Goal: Find contact information: Find contact information

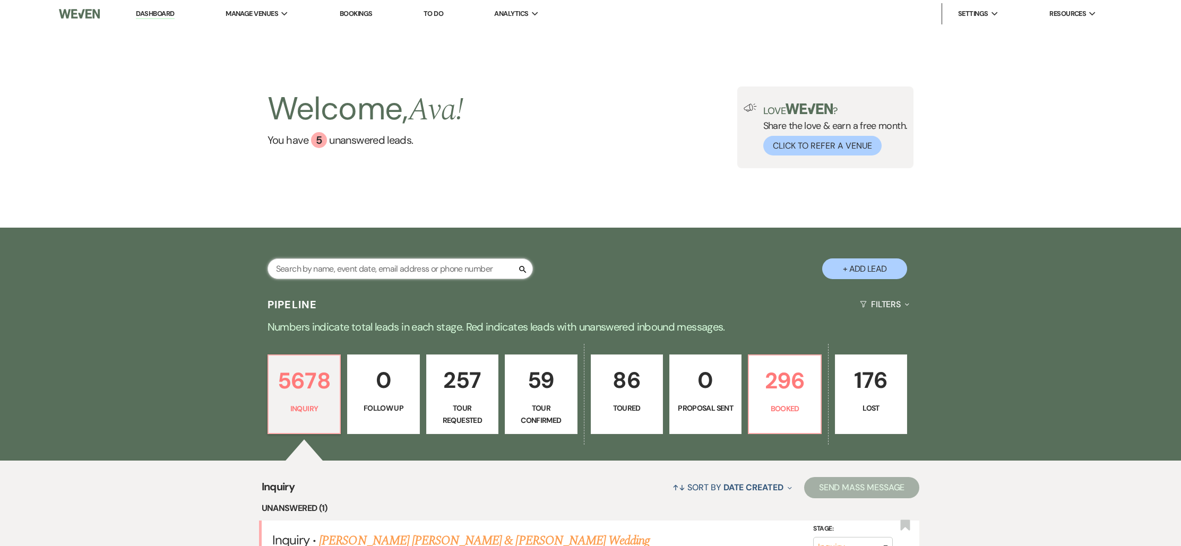
click at [397, 267] on input "text" at bounding box center [399, 268] width 265 height 21
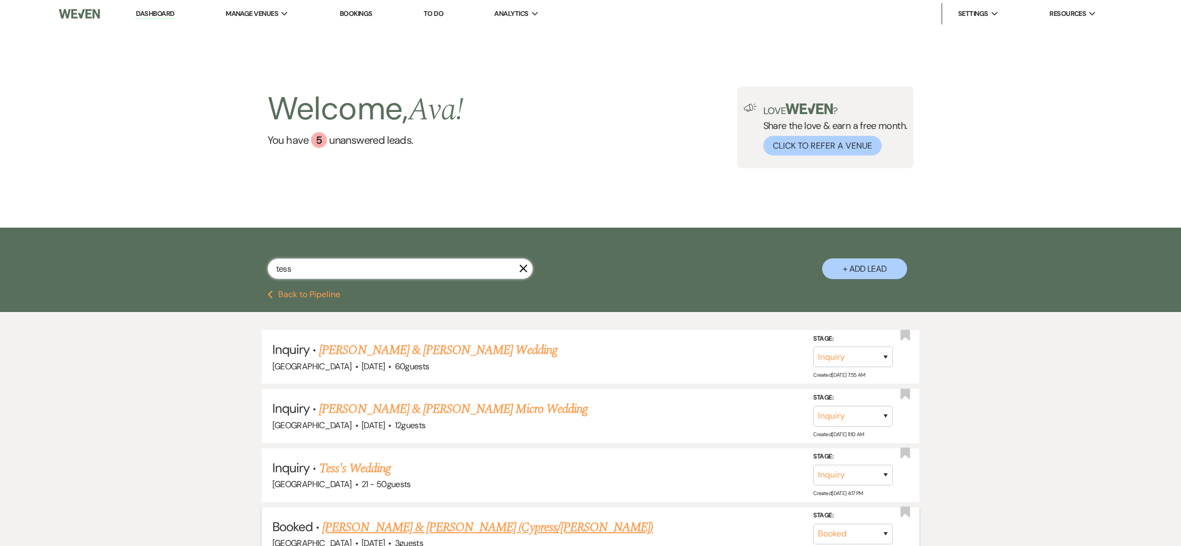
type input "tess"
click at [414, 526] on link "[PERSON_NAME] & [PERSON_NAME] (Cypress/[PERSON_NAME])" at bounding box center [487, 527] width 331 height 19
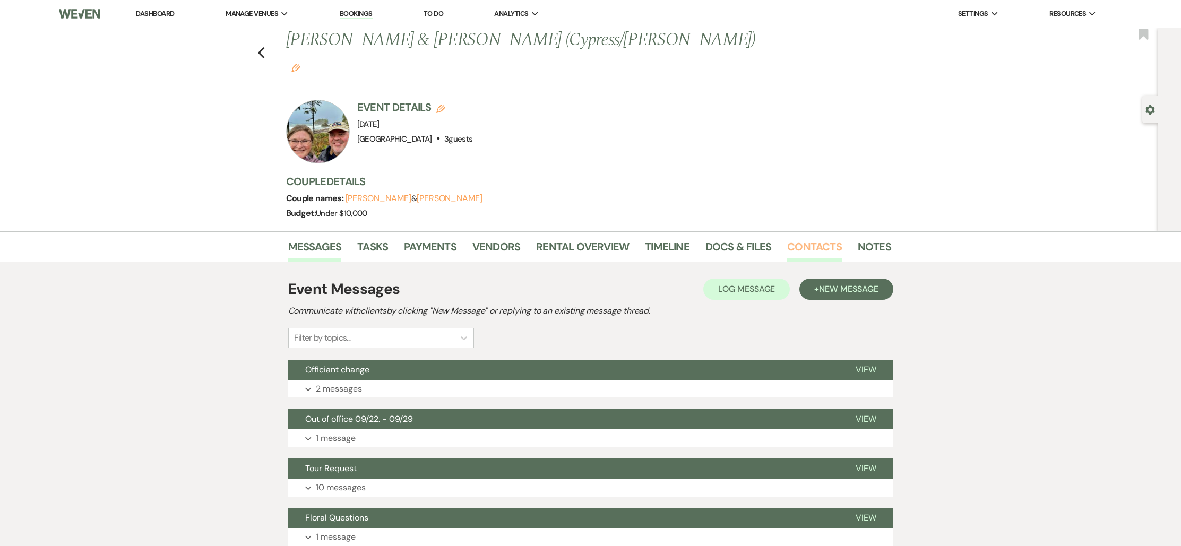
click at [810, 238] on link "Contacts" at bounding box center [814, 249] width 55 height 23
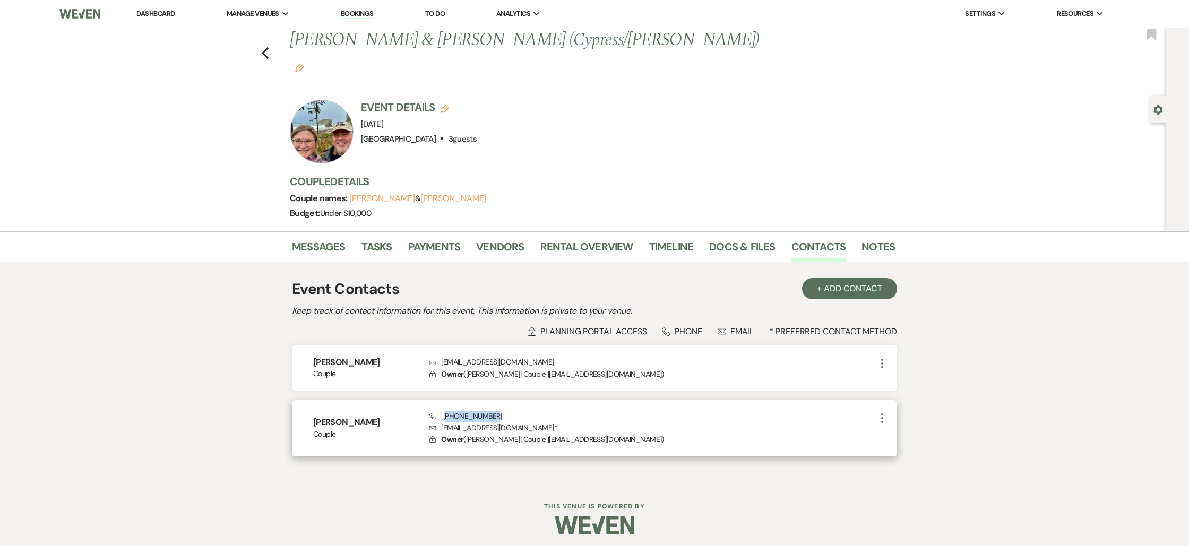
drag, startPoint x: 446, startPoint y: 391, endPoint x: 489, endPoint y: 389, distance: 43.0
click at [489, 411] on span "Phone [PHONE_NUMBER]" at bounding box center [465, 416] width 73 height 10
click at [497, 411] on div "Phone [PHONE_NUMBER] Envelope [EMAIL_ADDRESS][DOMAIN_NAME] * Lock Owner ( [PERS…" at bounding box center [652, 428] width 446 height 35
drag, startPoint x: 492, startPoint y: 388, endPoint x: 437, endPoint y: 384, distance: 54.9
click at [437, 400] on div "[PERSON_NAME] Couple Phone [PHONE_NUMBER] Envelope [EMAIL_ADDRESS][DOMAIN_NAME]…" at bounding box center [594, 428] width 605 height 56
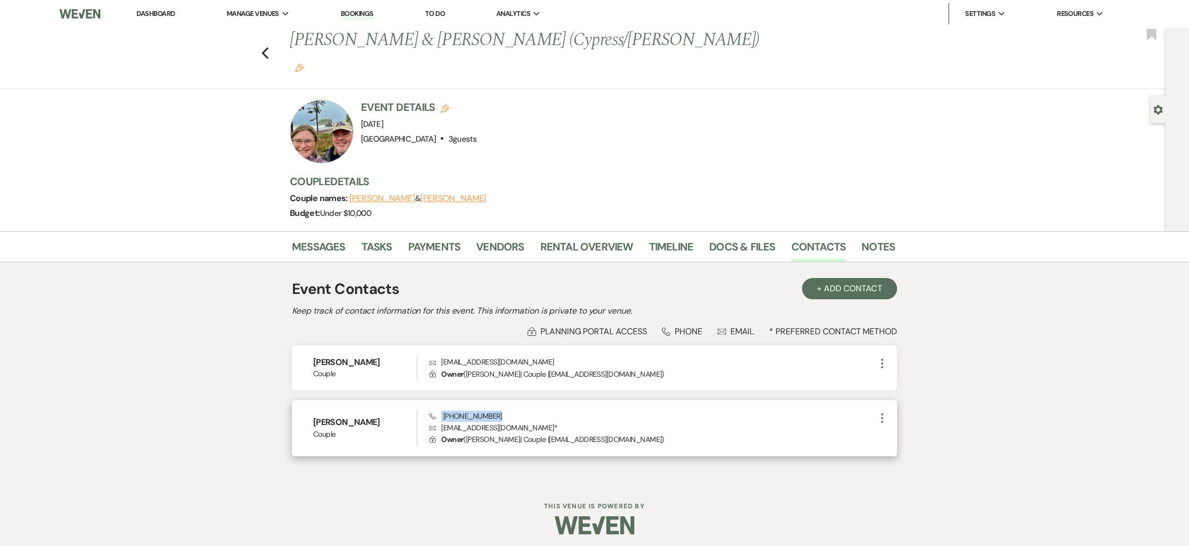
copy span "[PHONE_NUMBER]"
